Goal: Task Accomplishment & Management: Use online tool/utility

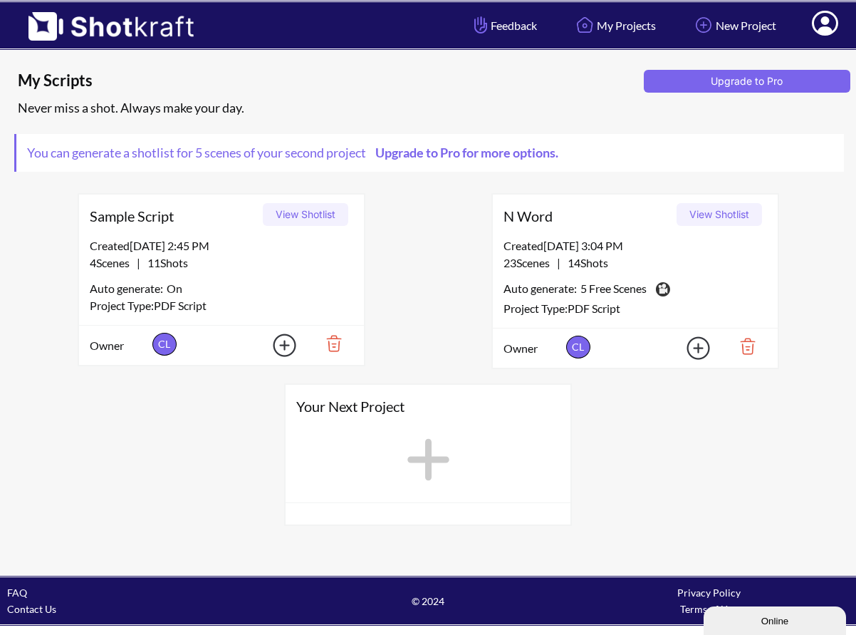
click at [713, 209] on button "View Shotlist" at bounding box center [719, 214] width 85 height 23
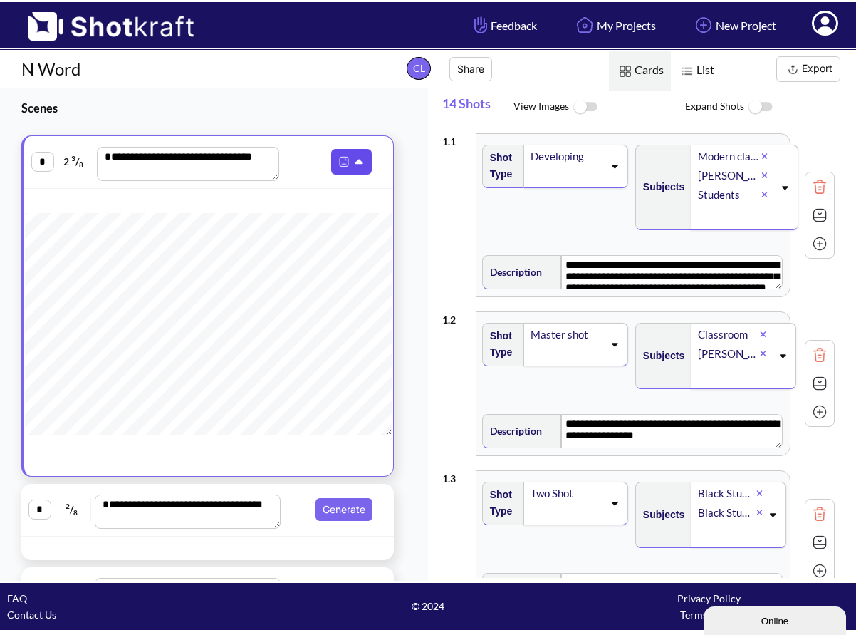
click at [353, 165] on icon at bounding box center [360, 162] width 15 height 13
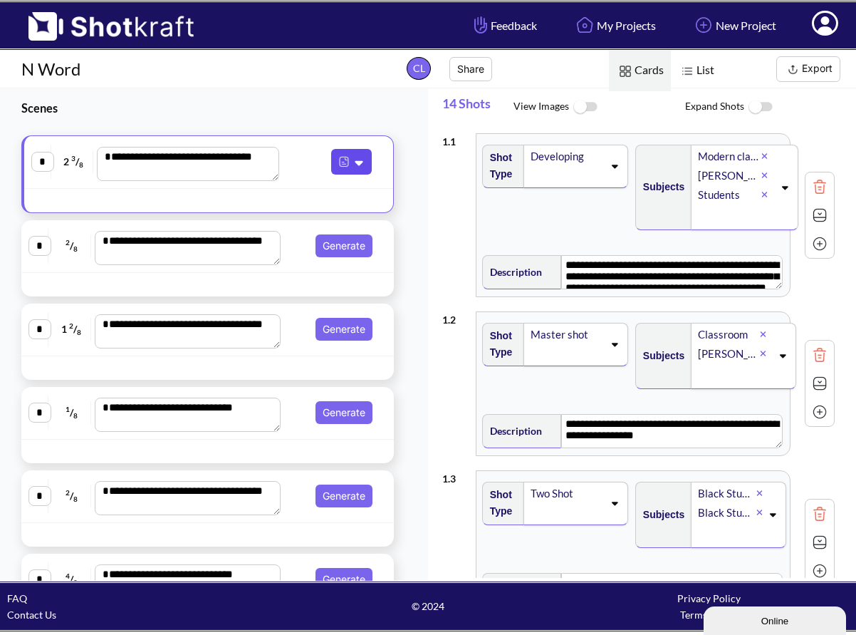
click at [355, 165] on icon at bounding box center [359, 163] width 8 height 5
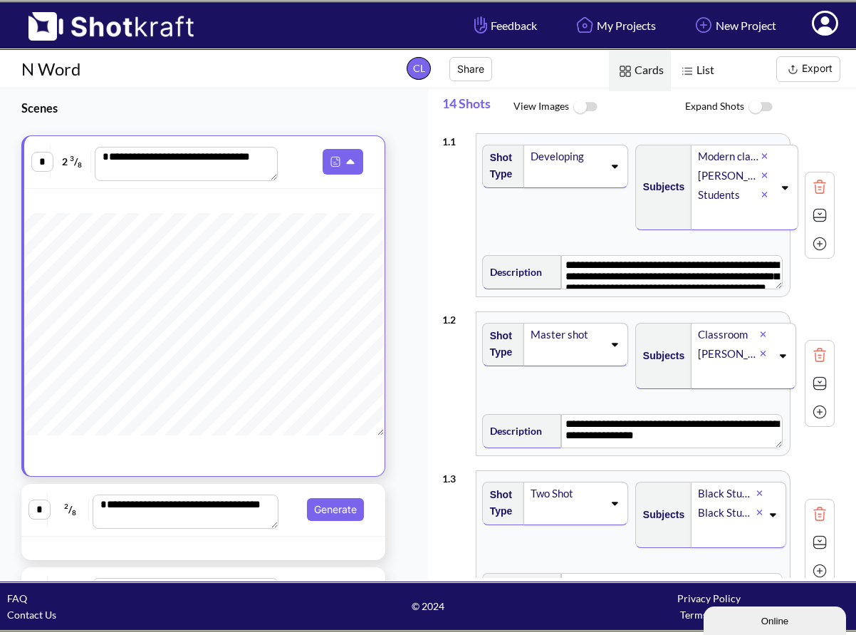
click at [809, 71] on button "Export" at bounding box center [809, 69] width 64 height 26
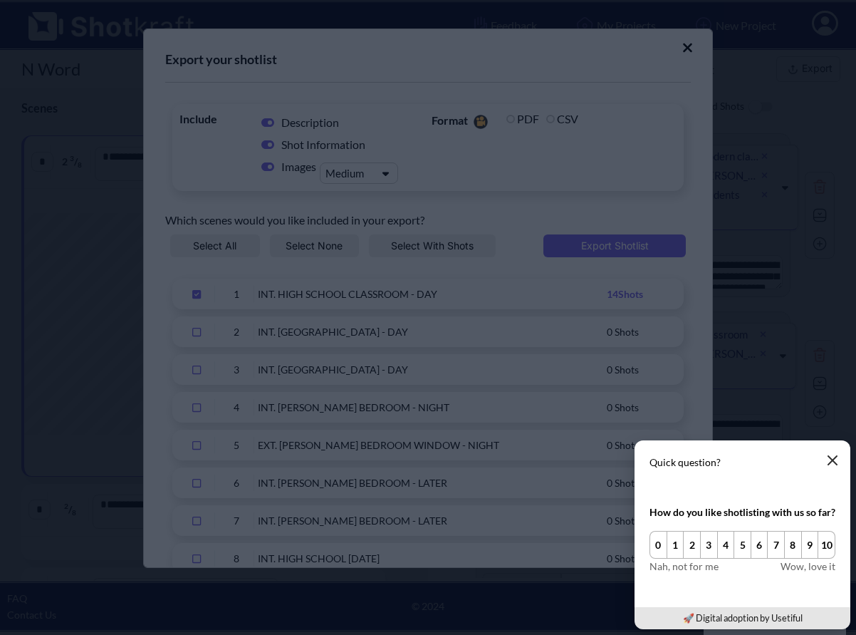
click at [832, 463] on icon "button" at bounding box center [832, 460] width 11 height 11
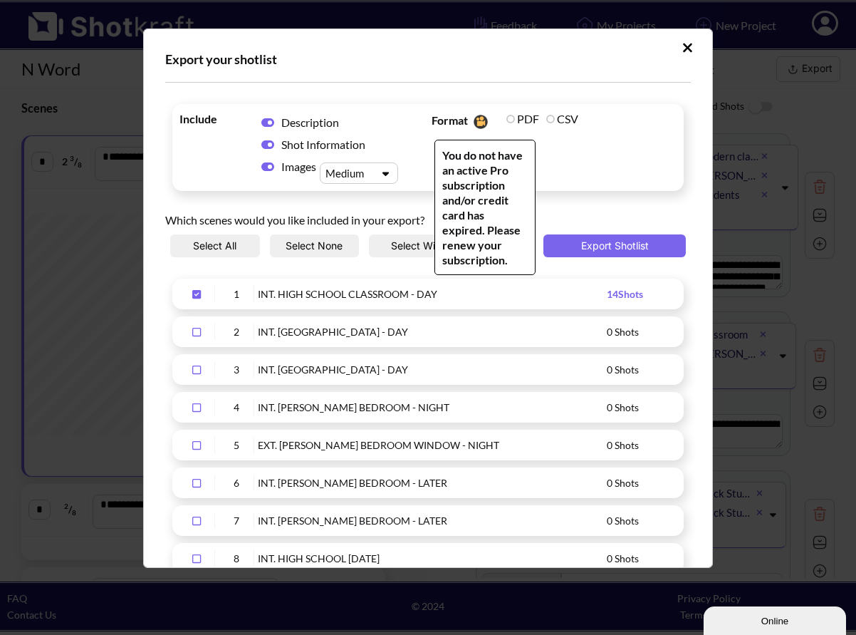
click at [507, 120] on label "PDF" at bounding box center [523, 119] width 33 height 14
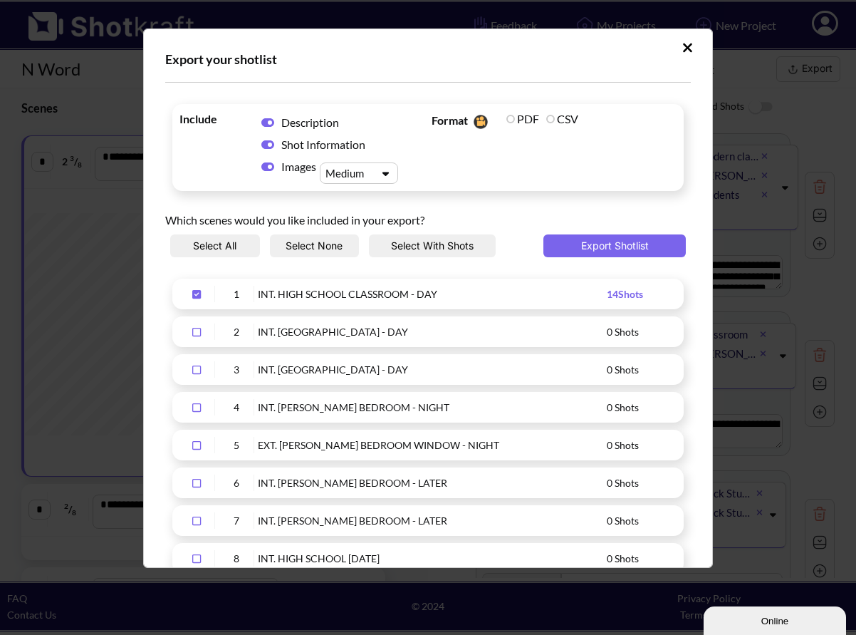
click at [374, 168] on div "Upload Script" at bounding box center [386, 174] width 24 height 14
click at [207, 185] on span "Include Description Shot Information Images Medium" at bounding box center [302, 148] width 252 height 80
click at [593, 248] on button "Export Shotlist" at bounding box center [615, 245] width 142 height 23
click at [683, 48] on icon "Upload Script" at bounding box center [687, 47] width 9 height 9
click at [679, 48] on nav "Feedback My Projects New Project My Profile Log Out" at bounding box center [654, 25] width 403 height 46
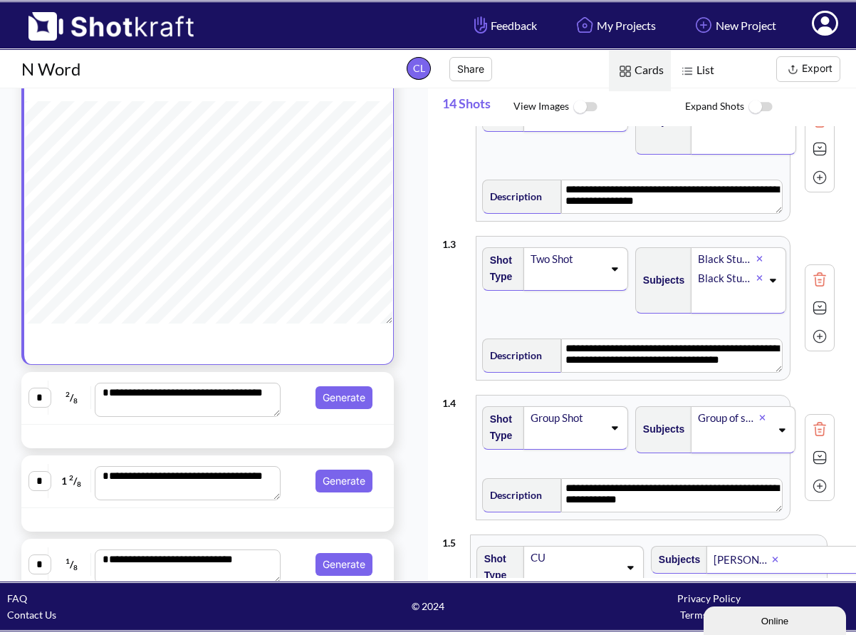
scroll to position [129, 0]
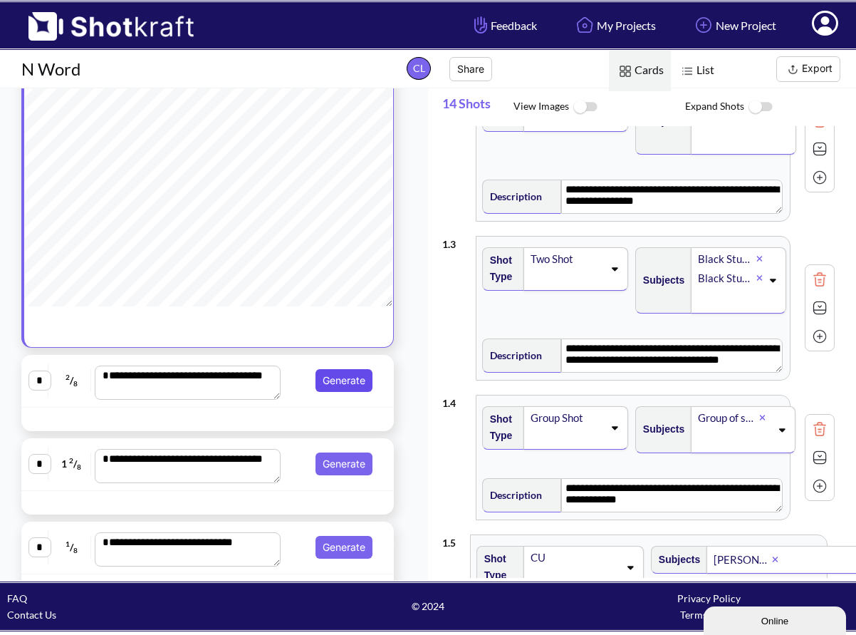
click at [345, 378] on button "Generate" at bounding box center [344, 380] width 57 height 23
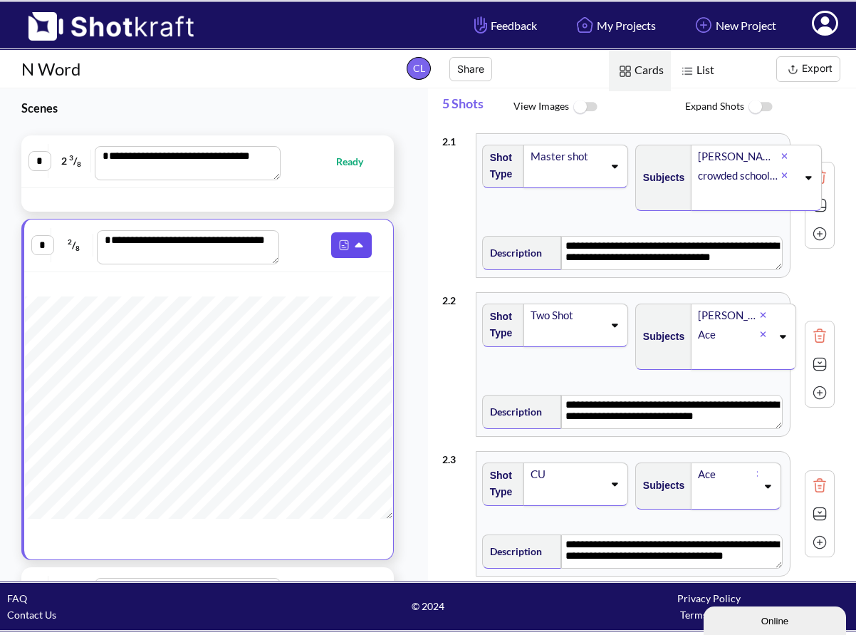
scroll to position [0, 0]
click at [339, 157] on span "Ready" at bounding box center [356, 161] width 41 height 16
type textarea "**********"
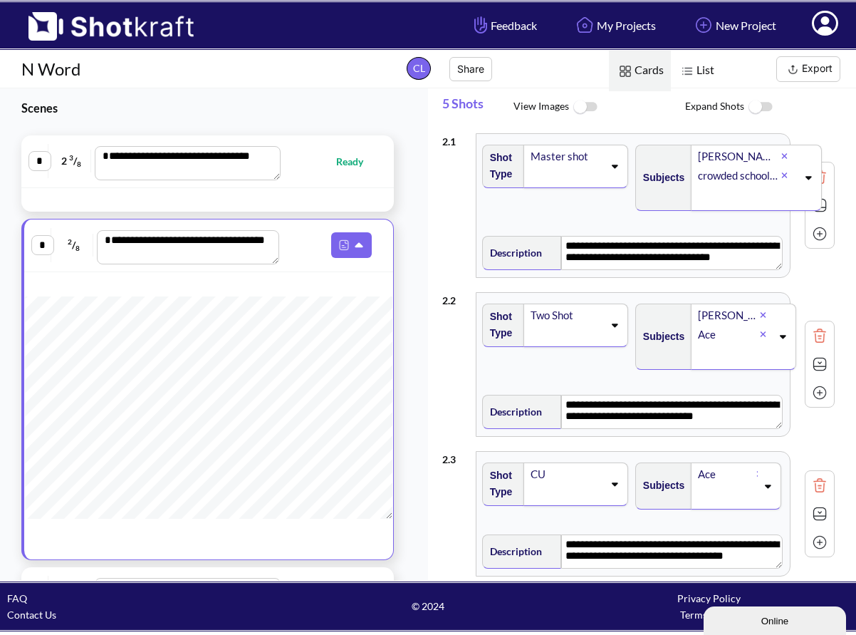
type textarea "**********"
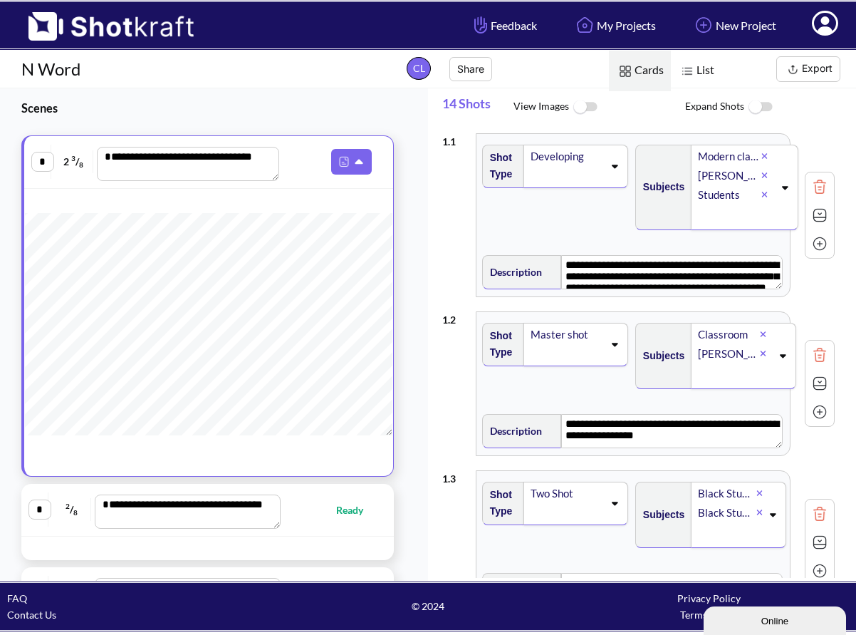
click at [759, 110] on img at bounding box center [760, 107] width 32 height 31
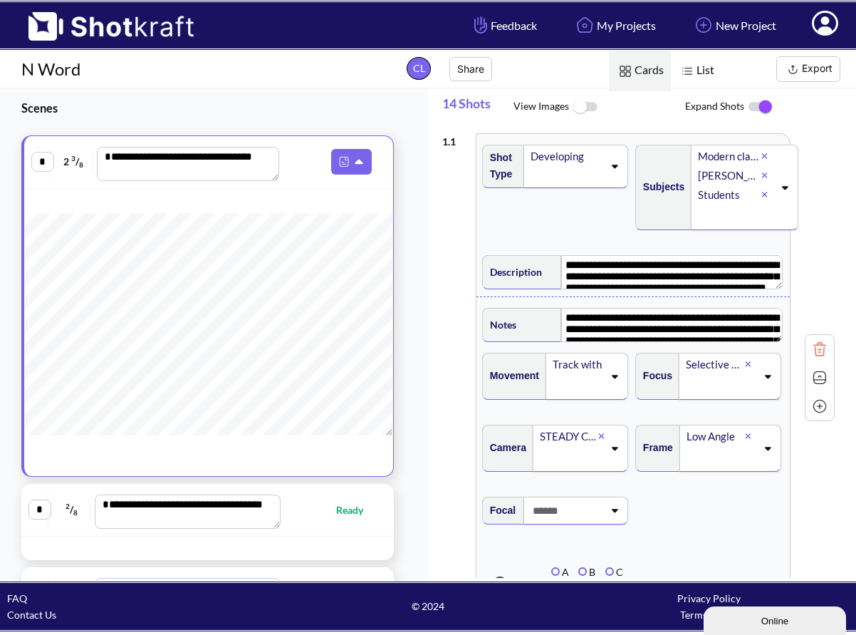
click at [759, 110] on img at bounding box center [760, 107] width 32 height 30
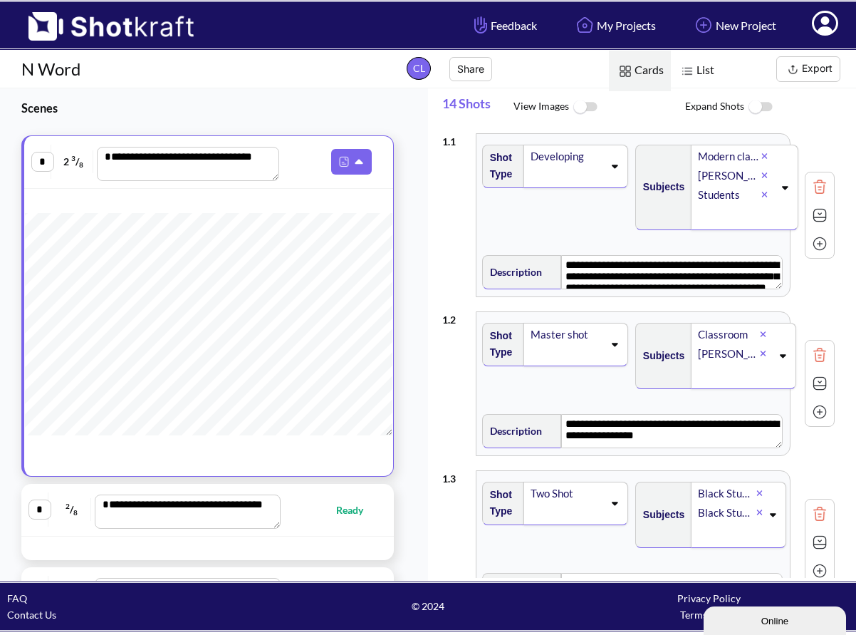
click at [585, 105] on img at bounding box center [585, 107] width 32 height 31
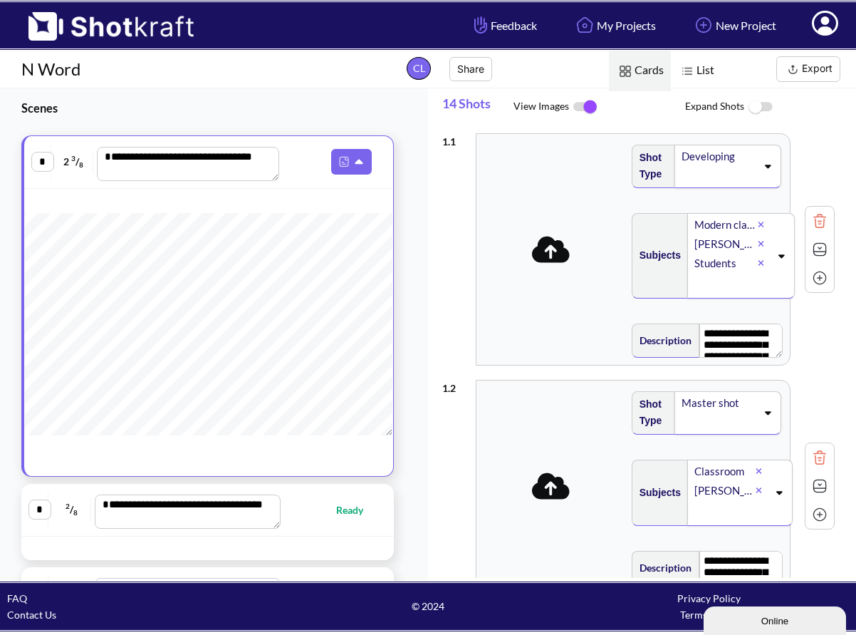
click at [585, 105] on img at bounding box center [585, 107] width 32 height 30
